Goal: Task Accomplishment & Management: Use online tool/utility

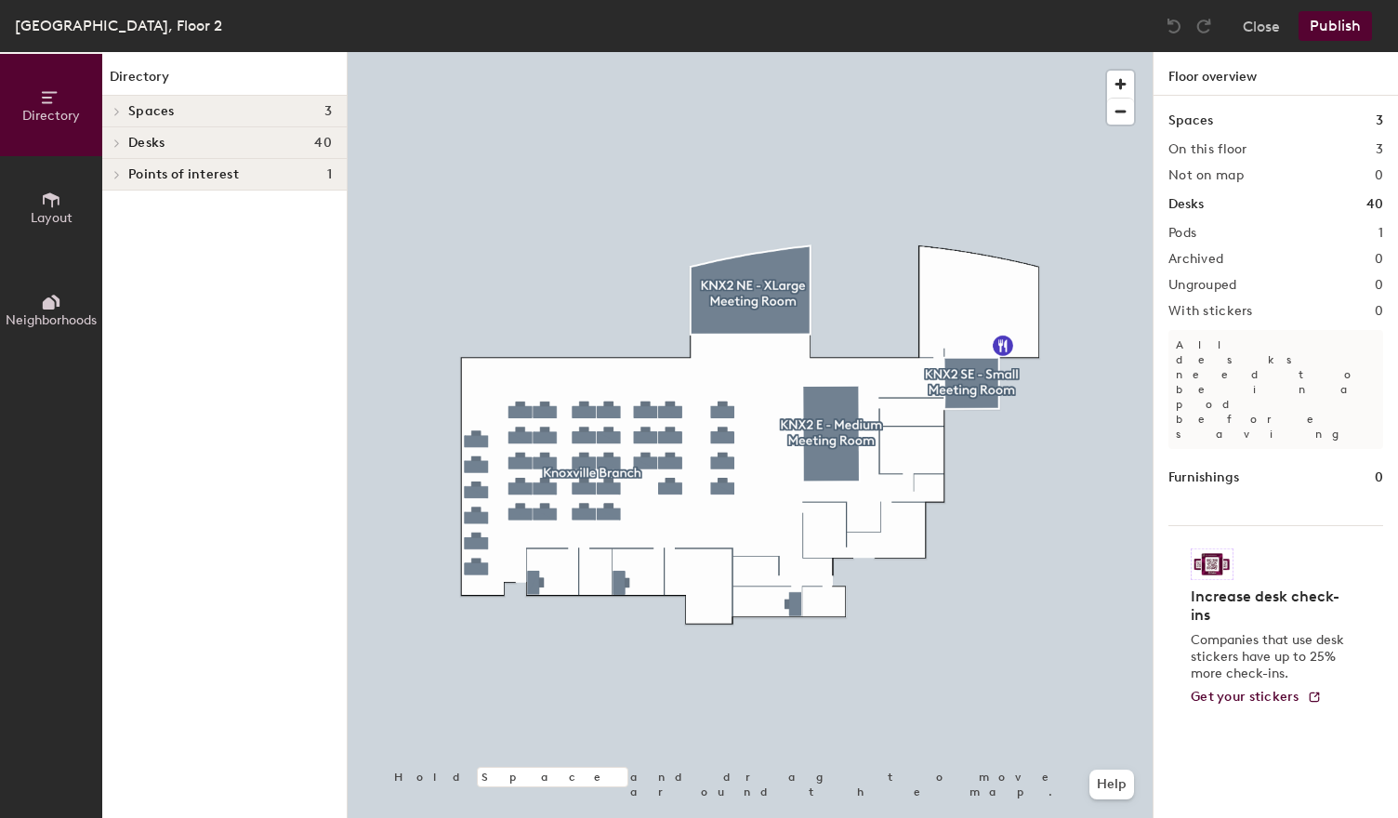
click at [131, 150] on div "Desks 40" at bounding box center [224, 143] width 244 height 32
click at [42, 204] on icon at bounding box center [51, 200] width 20 height 20
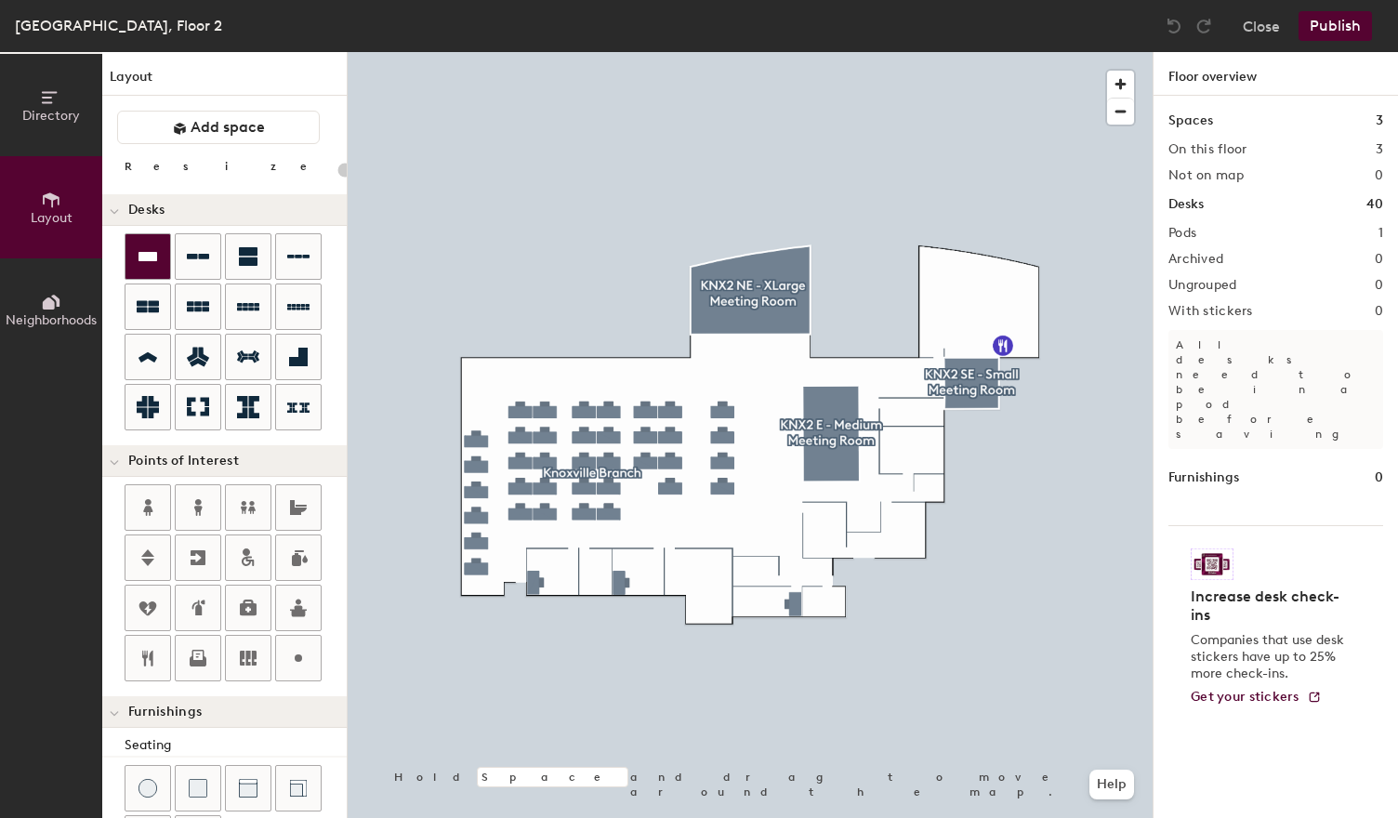
click at [152, 247] on icon at bounding box center [148, 256] width 22 height 22
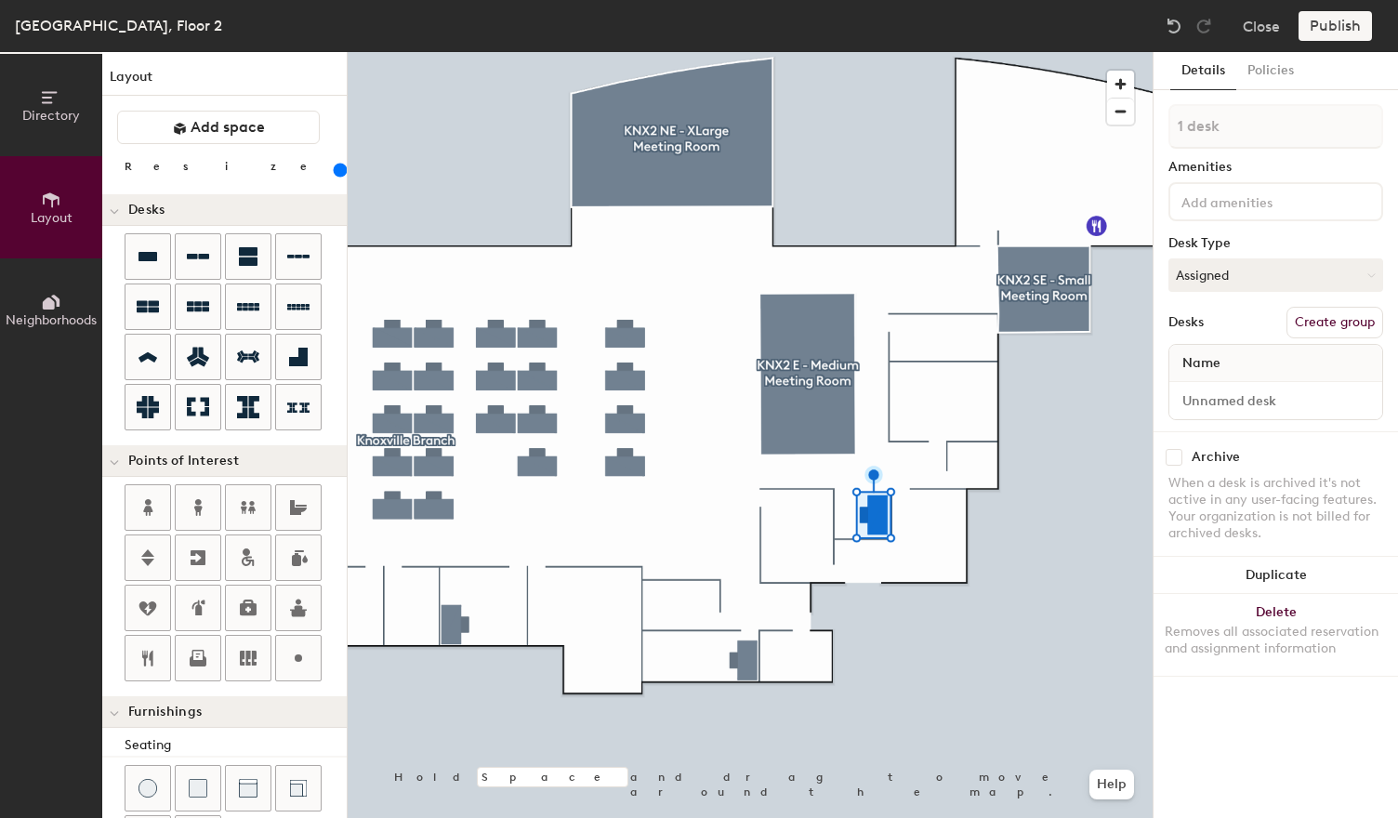
click at [1273, 199] on input at bounding box center [1260, 201] width 167 height 22
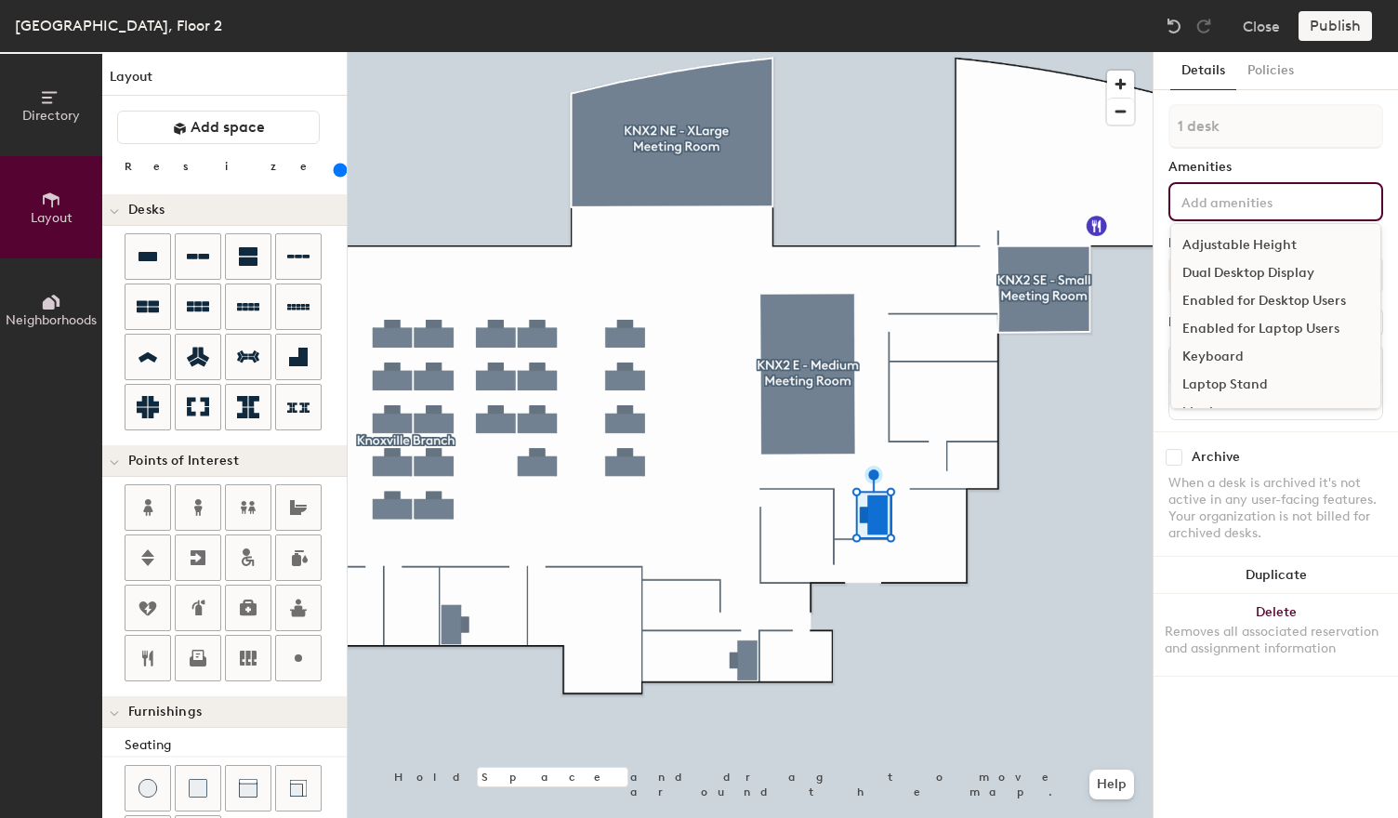
click at [1283, 272] on div "Dual Desktop Display" at bounding box center [1275, 273] width 209 height 28
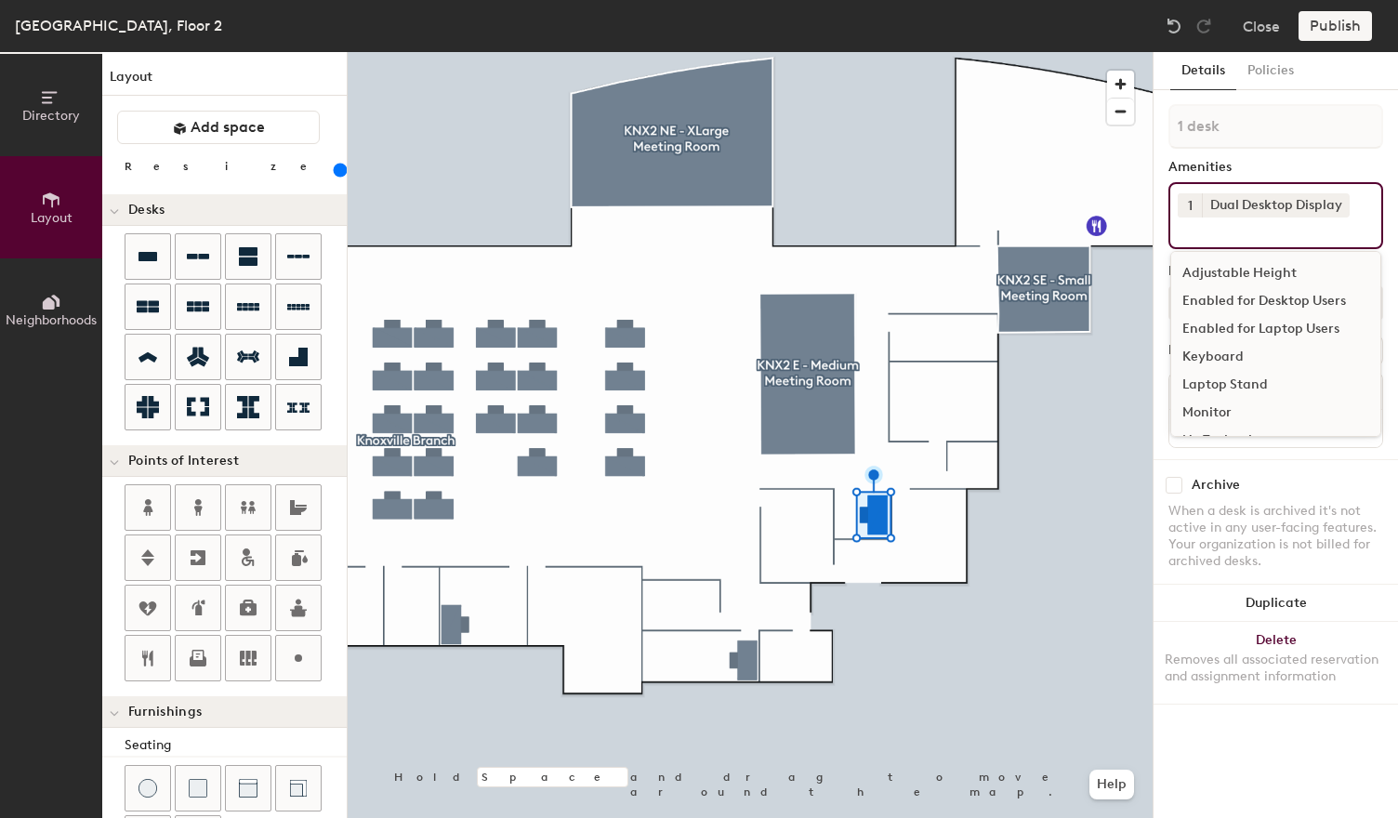
click at [1293, 325] on div "Enabled for Laptop Users" at bounding box center [1275, 329] width 209 height 28
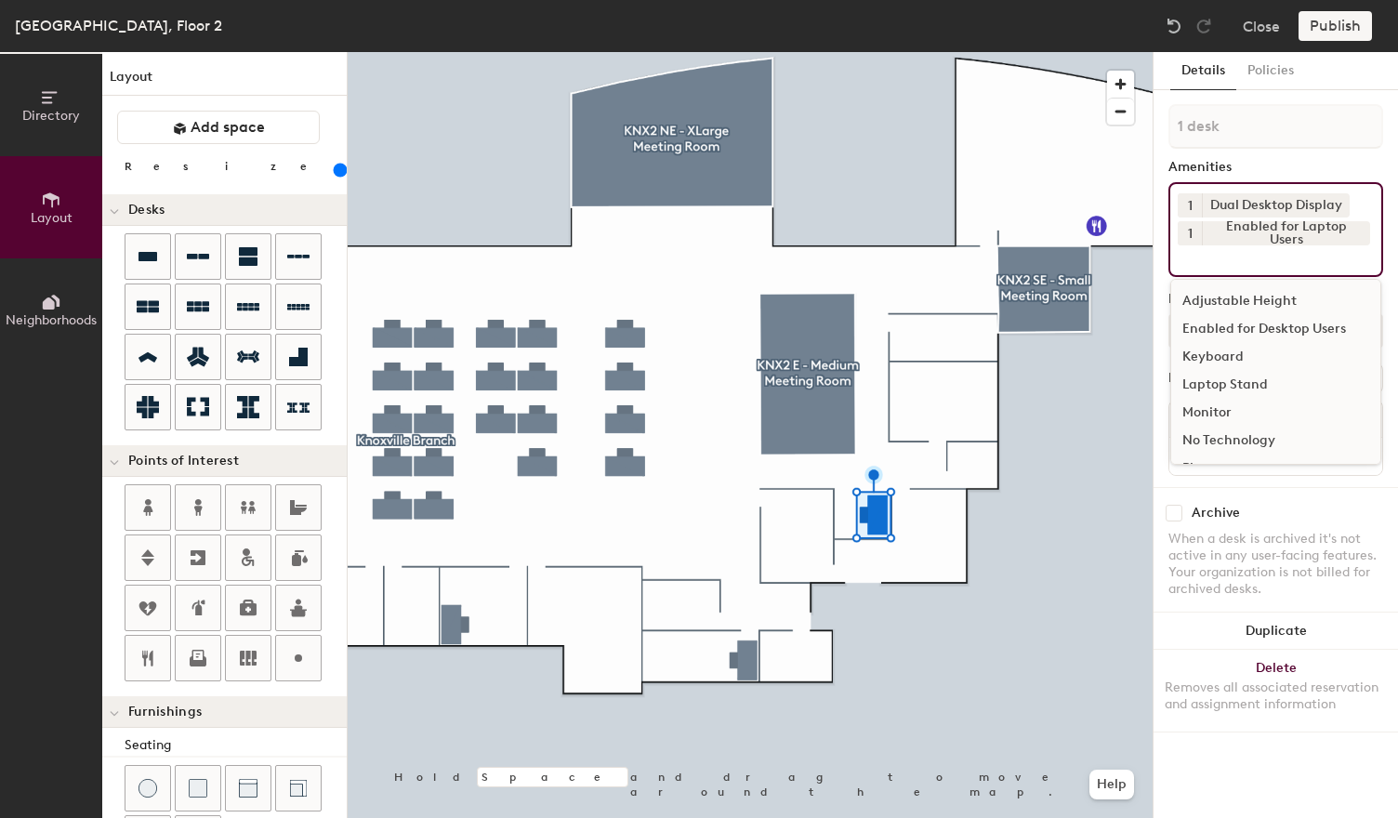
click at [1219, 156] on div "1 desk Amenities 1 Dual Desktop Display 1 Enabled for Laptop Users Adjustable H…" at bounding box center [1275, 295] width 215 height 383
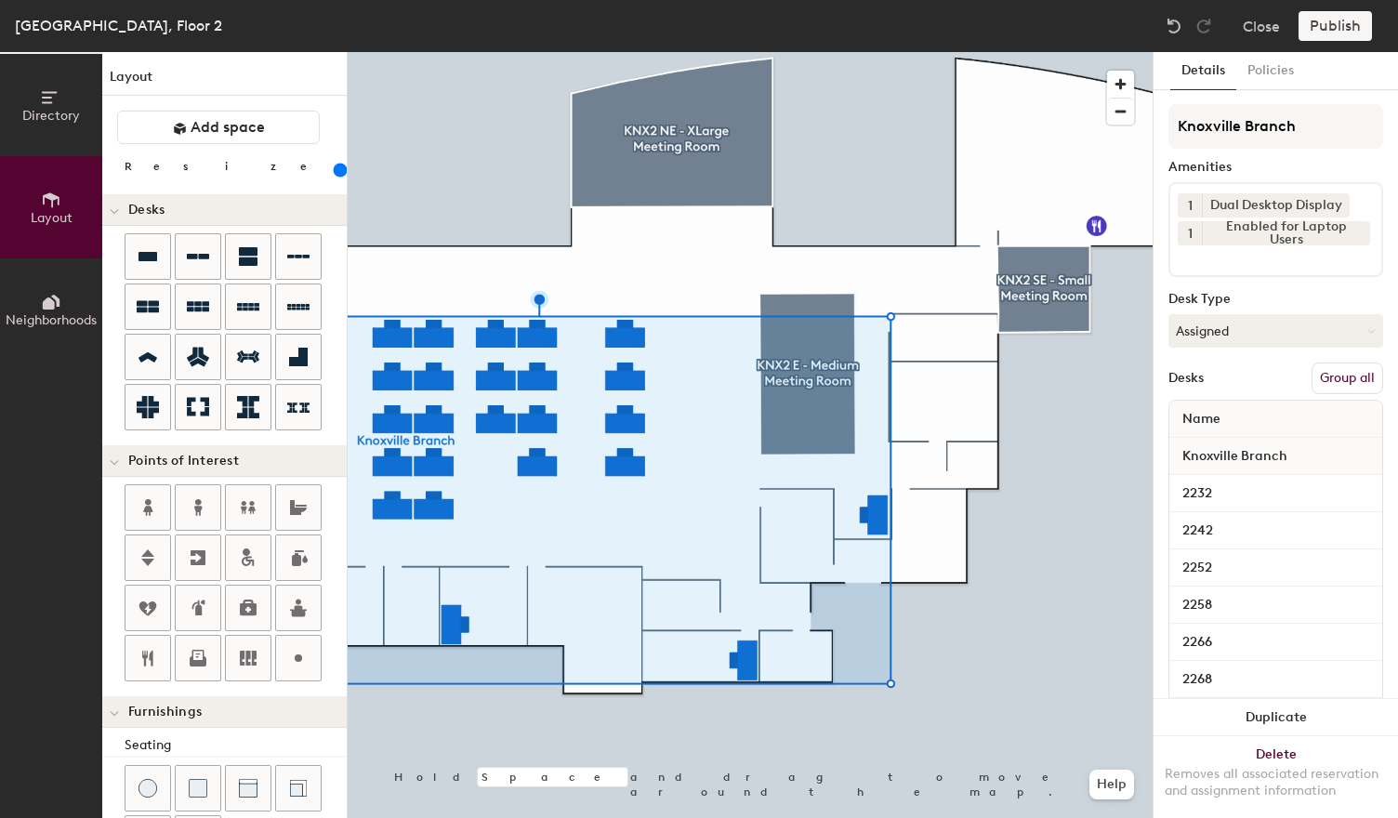
click at [1341, 384] on button "Group all" at bounding box center [1347, 378] width 72 height 32
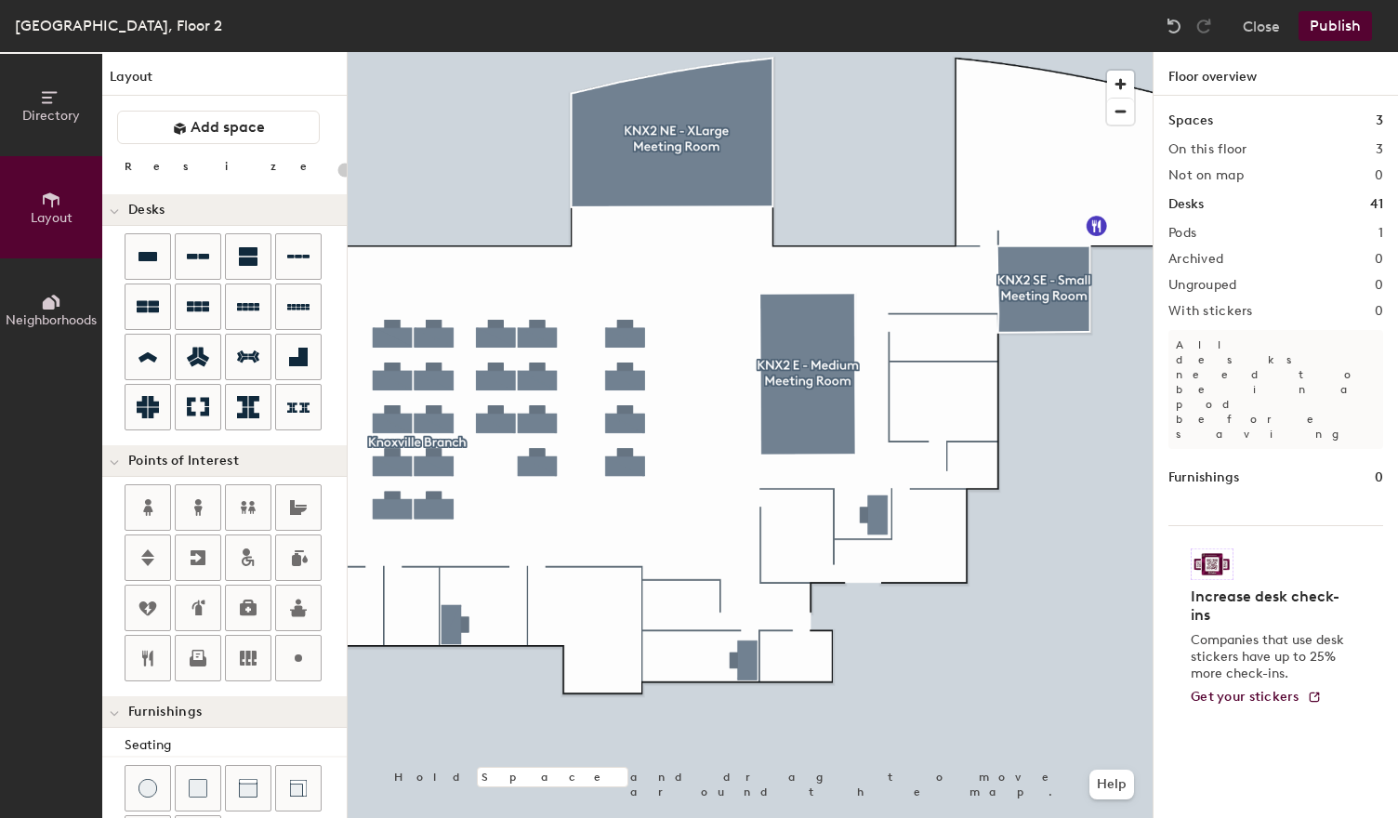
type input "200"
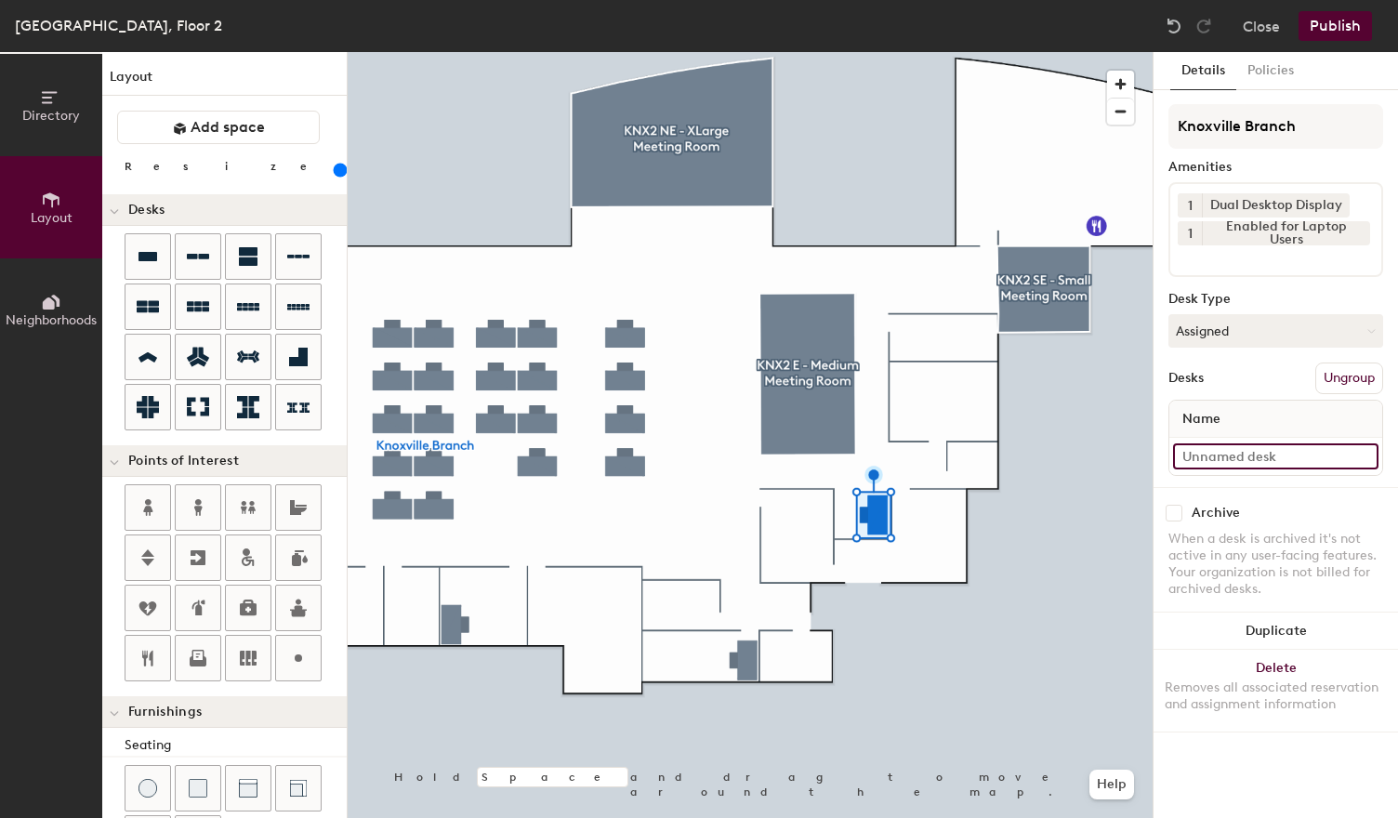
click at [1223, 454] on input at bounding box center [1275, 456] width 205 height 26
type input "2274"
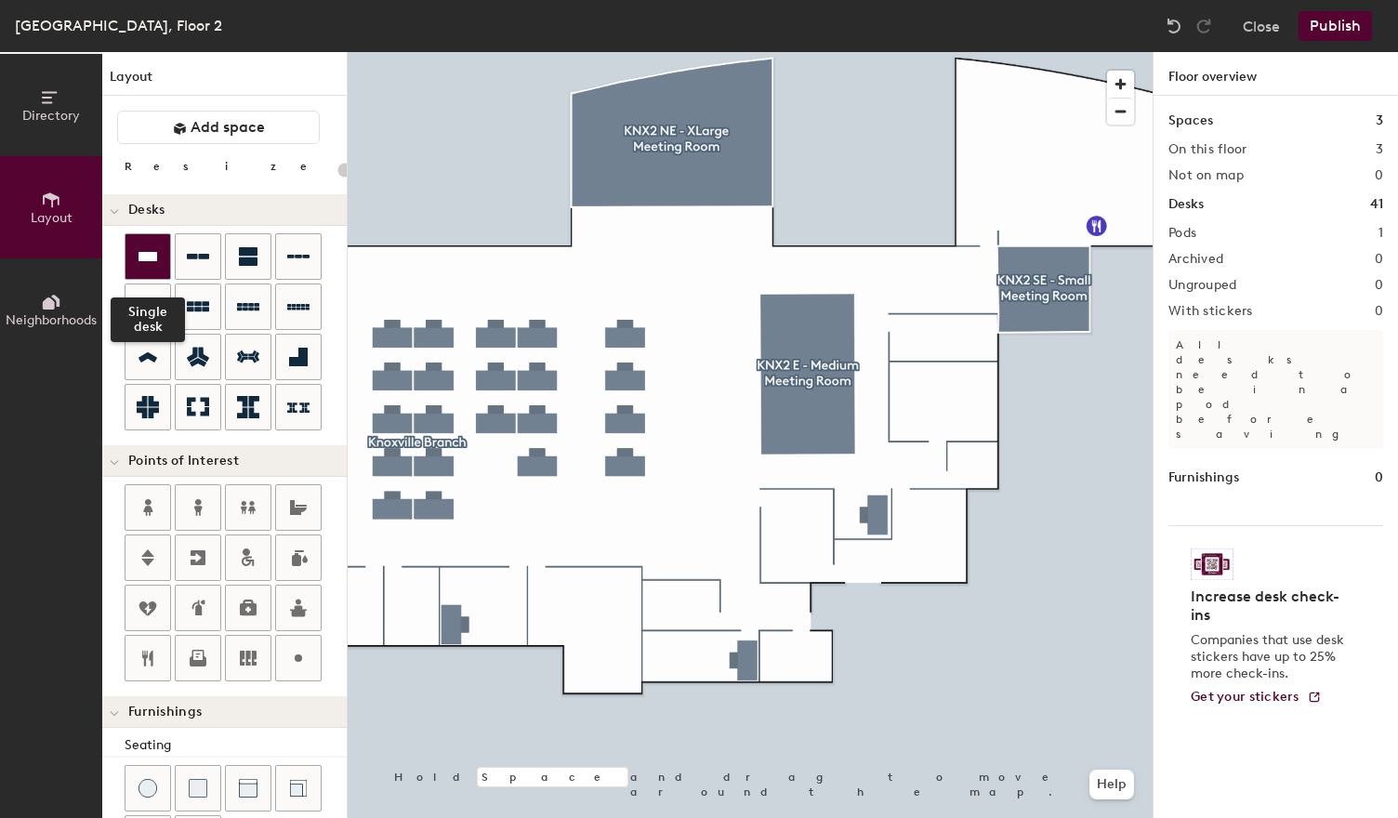
click at [154, 258] on icon at bounding box center [147, 256] width 19 height 9
type input "200"
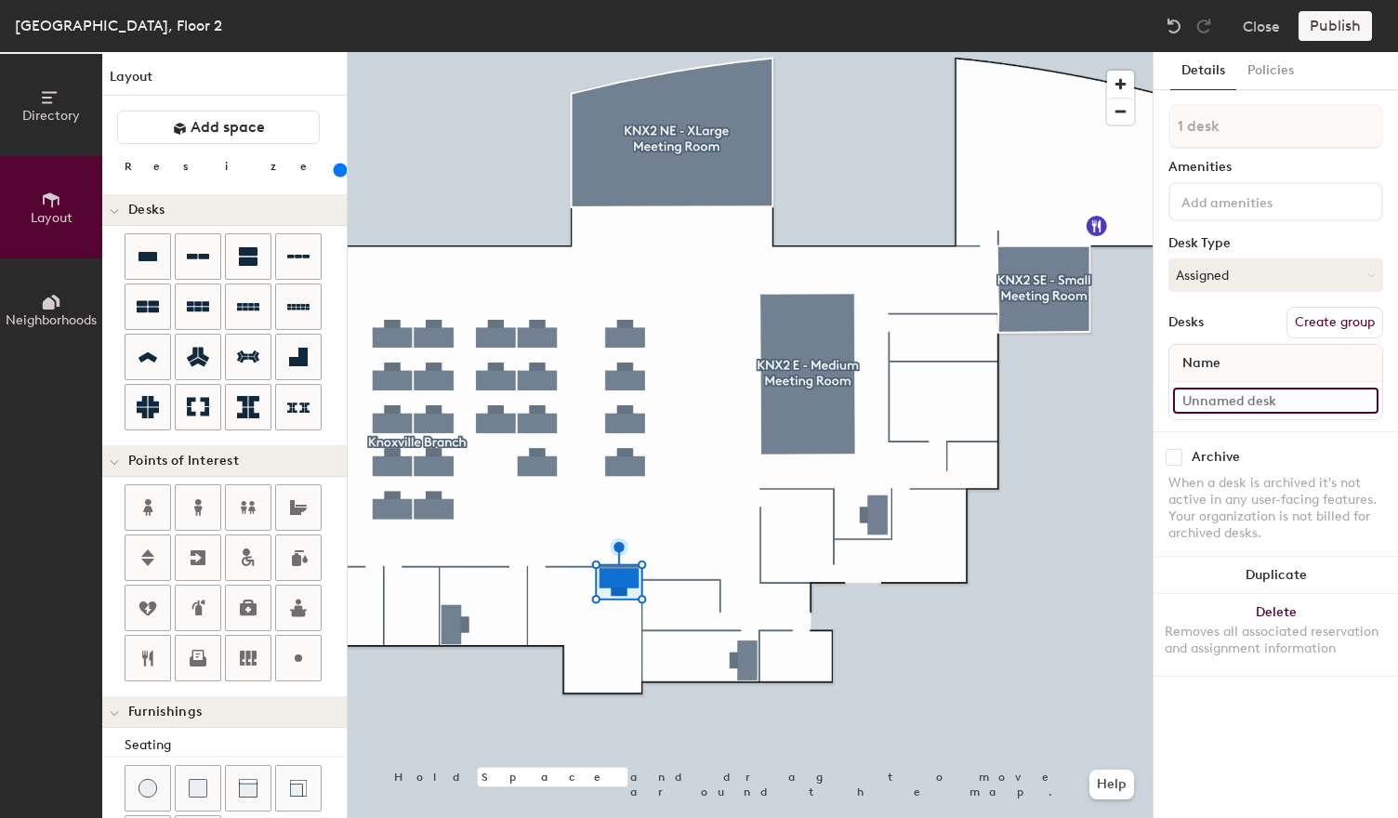
click at [1242, 399] on input at bounding box center [1275, 400] width 205 height 26
type input "2024"
click at [1256, 205] on input at bounding box center [1260, 201] width 167 height 22
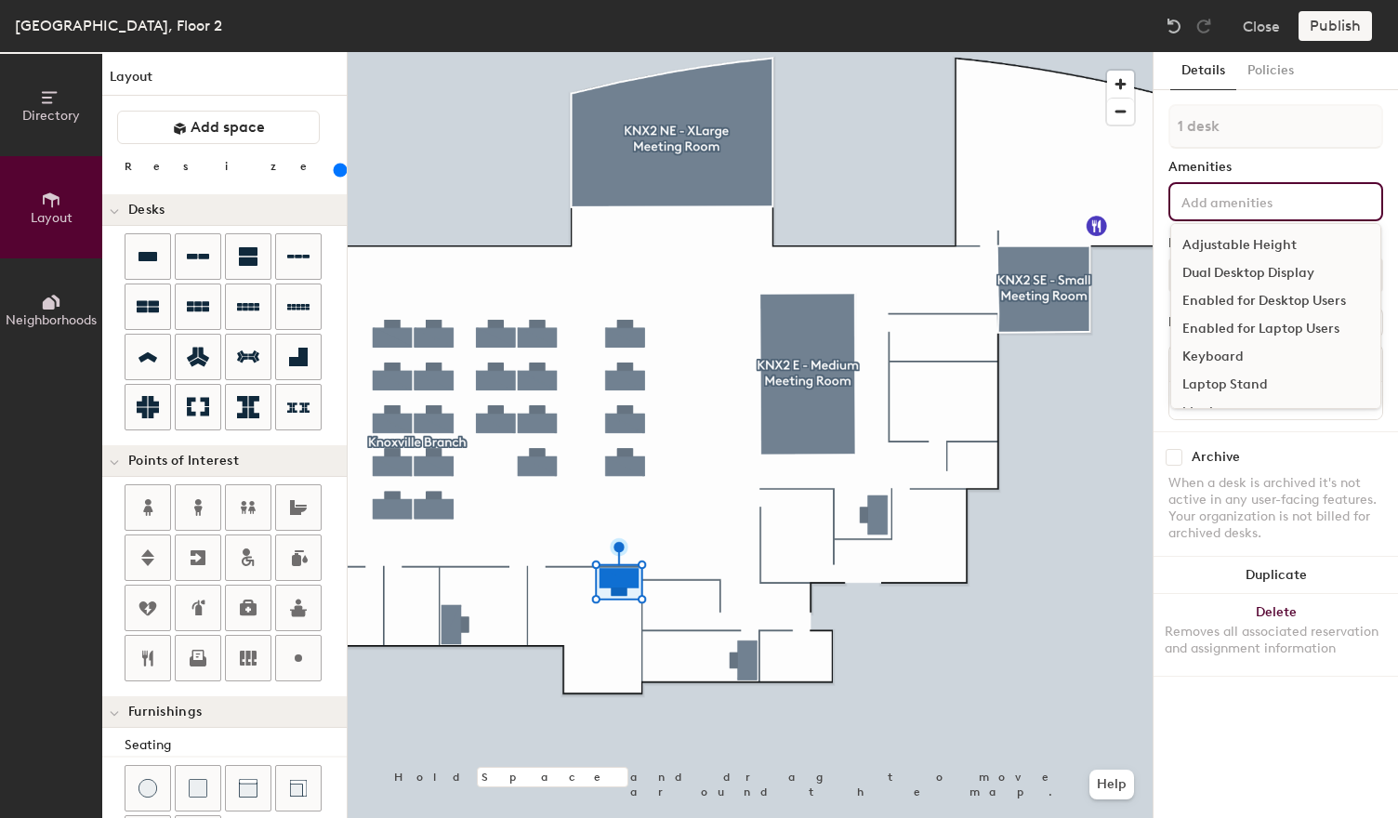
click at [1262, 334] on div "Enabled for Laptop Users" at bounding box center [1275, 329] width 209 height 28
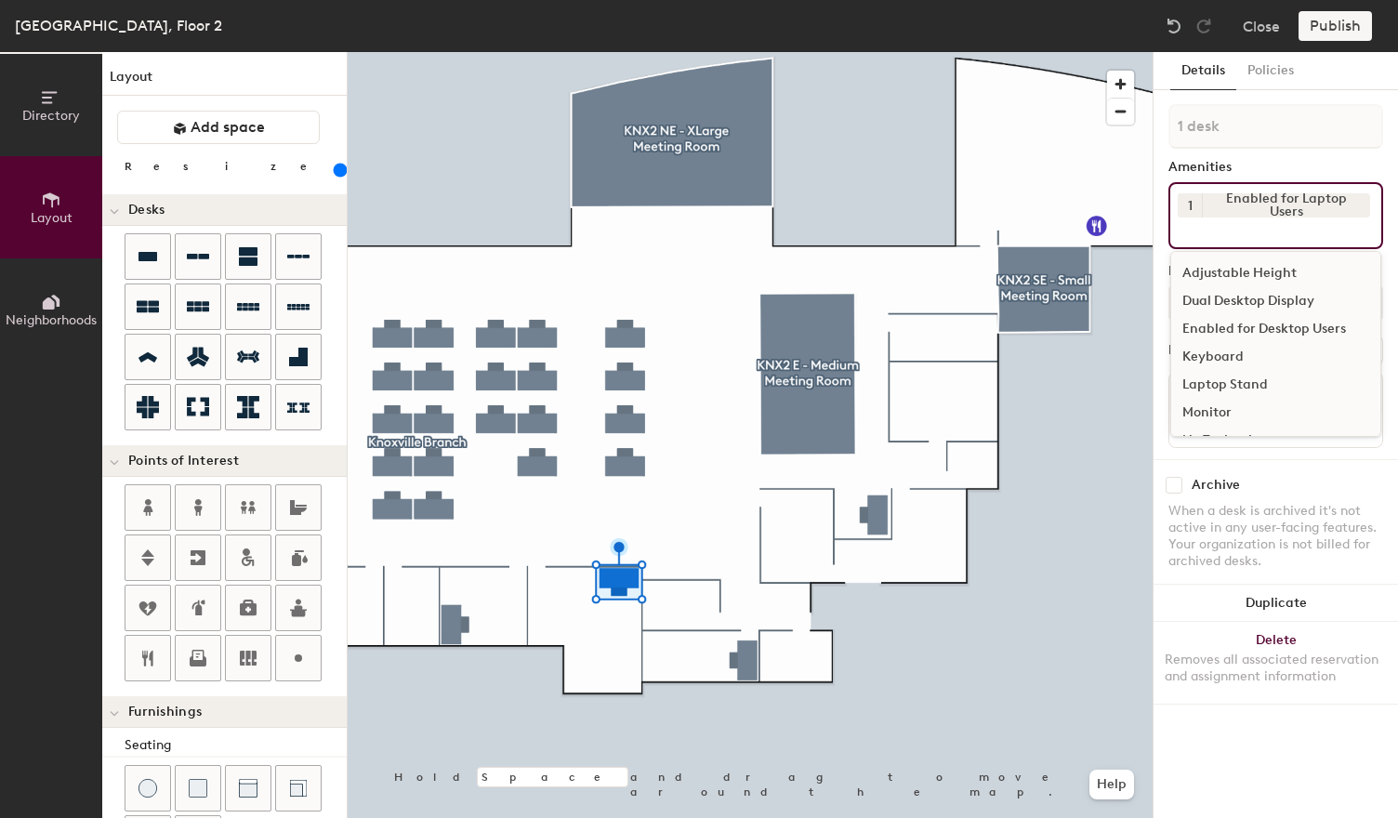
click at [1268, 306] on div "Dual Desktop Display" at bounding box center [1275, 301] width 209 height 28
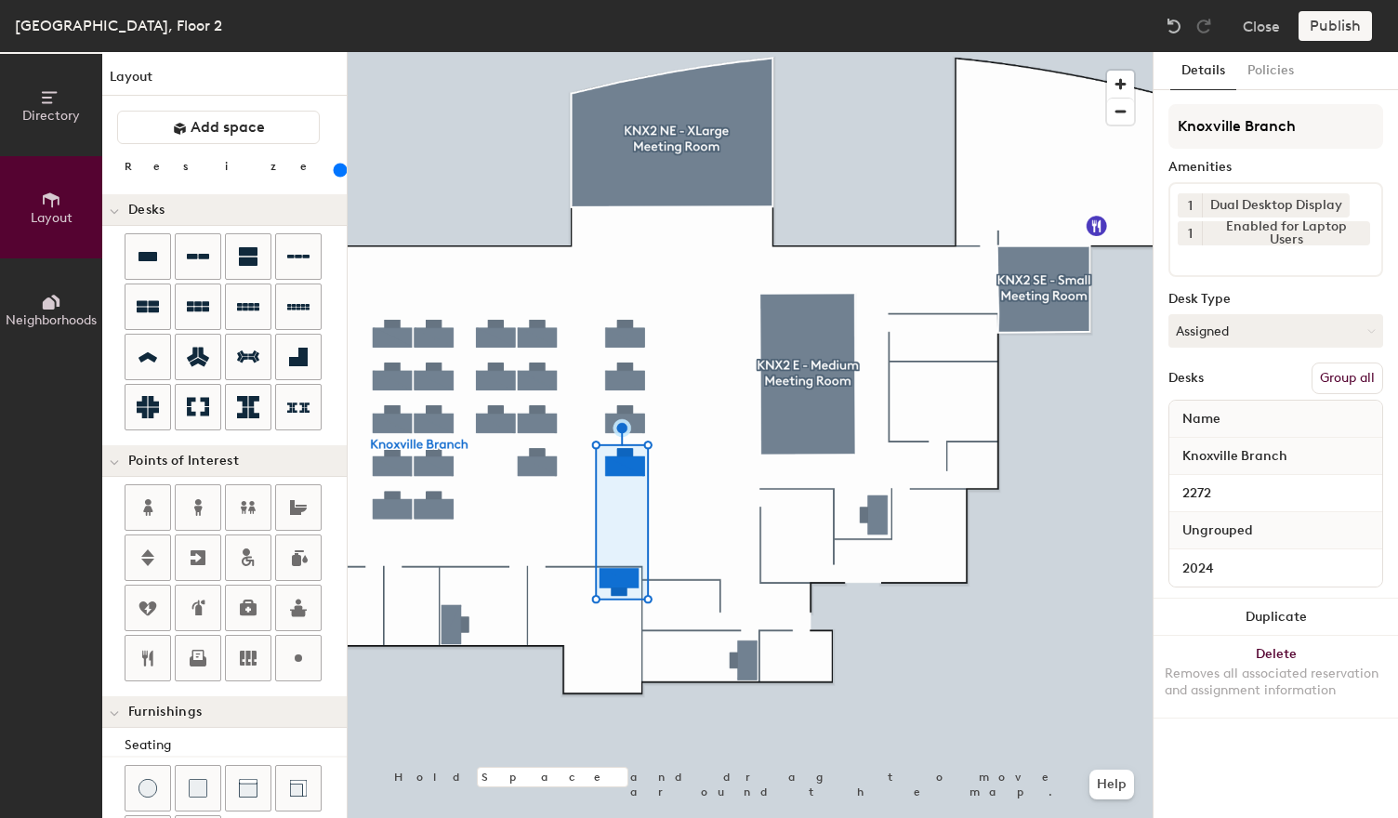
click at [1362, 372] on button "Group all" at bounding box center [1347, 378] width 72 height 32
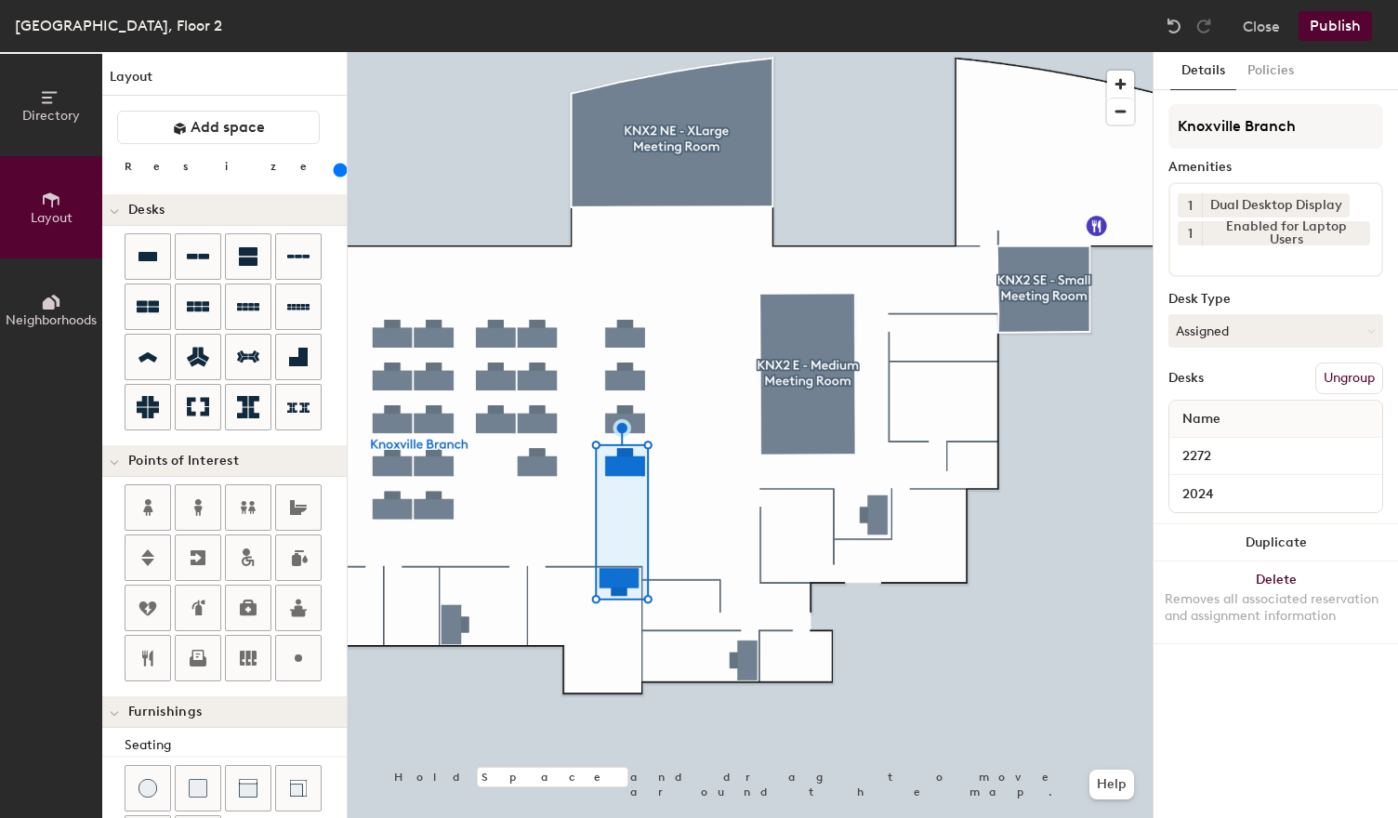
click at [749, 52] on div at bounding box center [750, 52] width 805 height 0
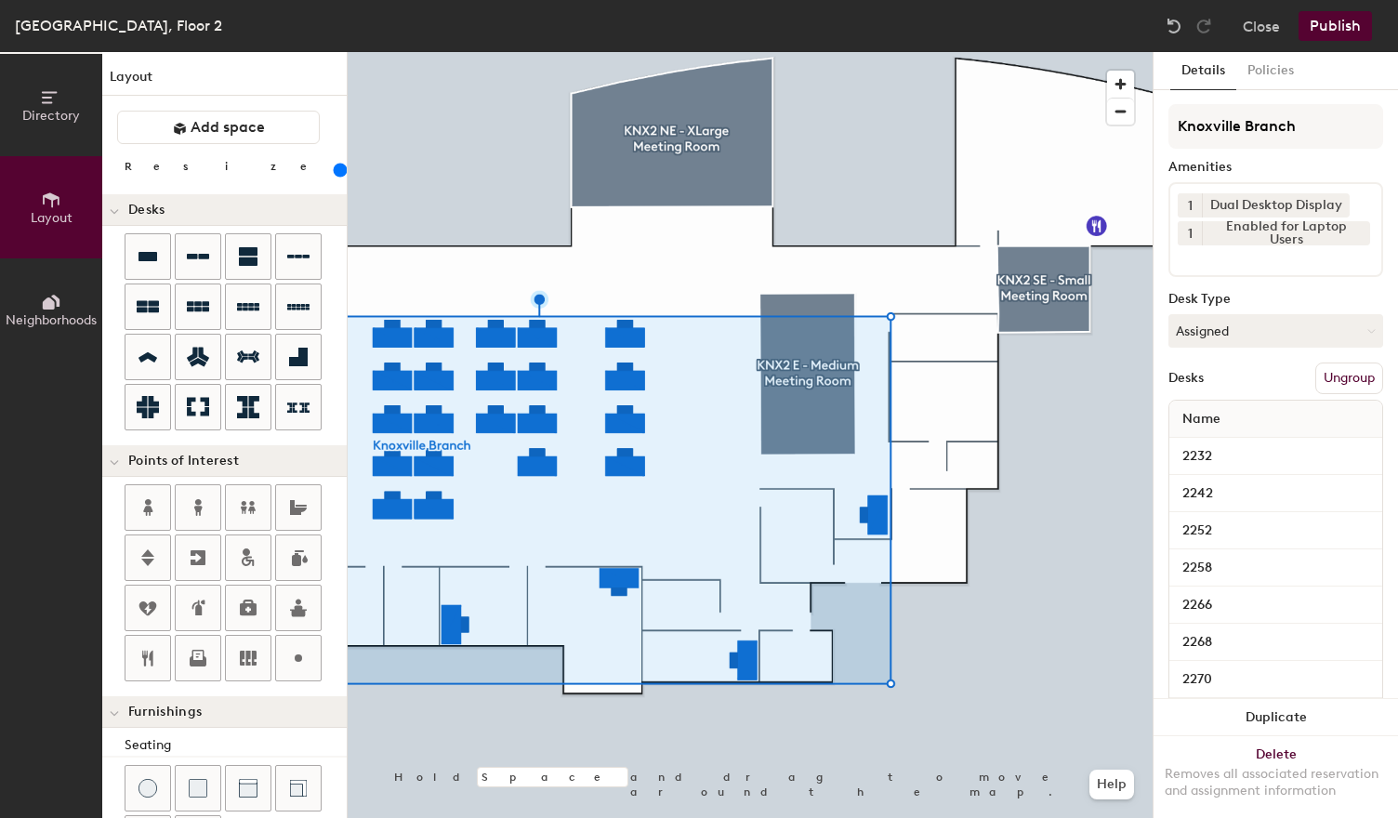
click at [1334, 14] on button "Publish" at bounding box center [1334, 26] width 73 height 30
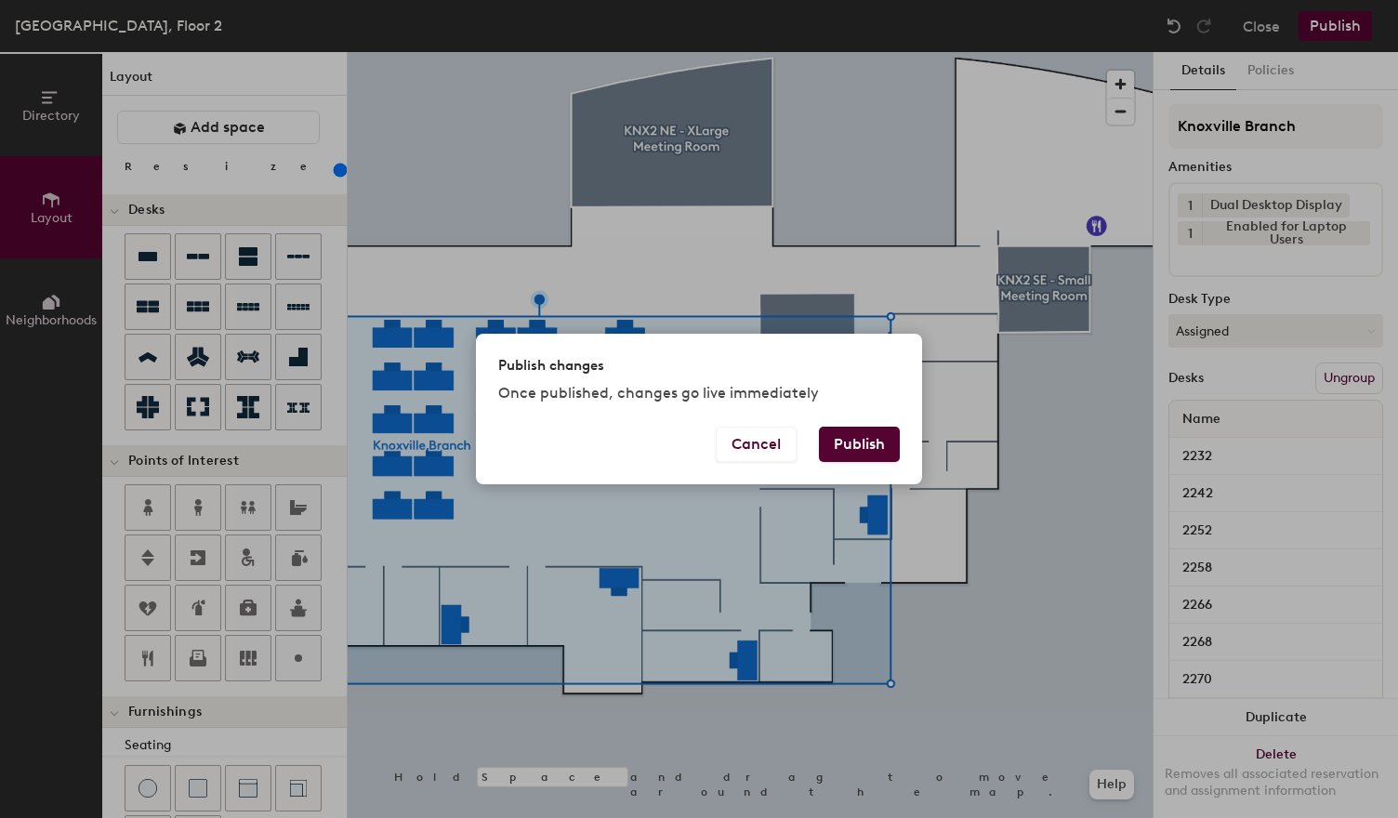
click at [849, 449] on button "Publish" at bounding box center [859, 444] width 81 height 35
type input "20"
